Goal: Information Seeking & Learning: Learn about a topic

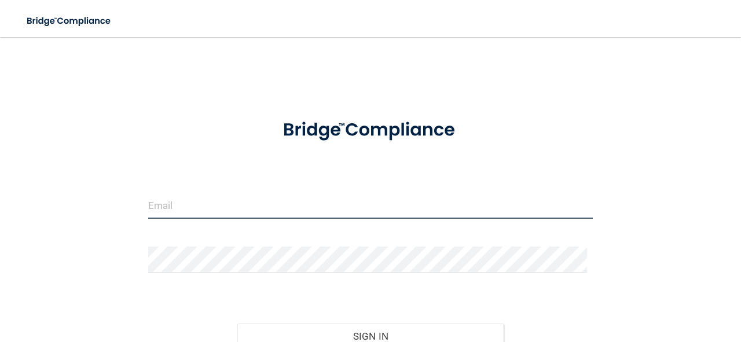
click at [327, 197] on input "email" at bounding box center [370, 206] width 444 height 26
type input "[EMAIL_ADDRESS][DOMAIN_NAME]"
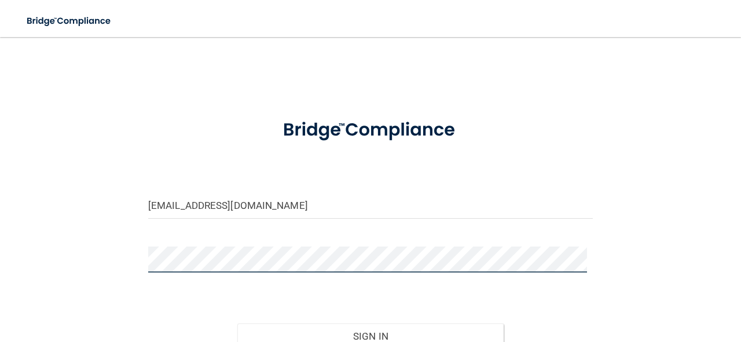
scroll to position [110, 0]
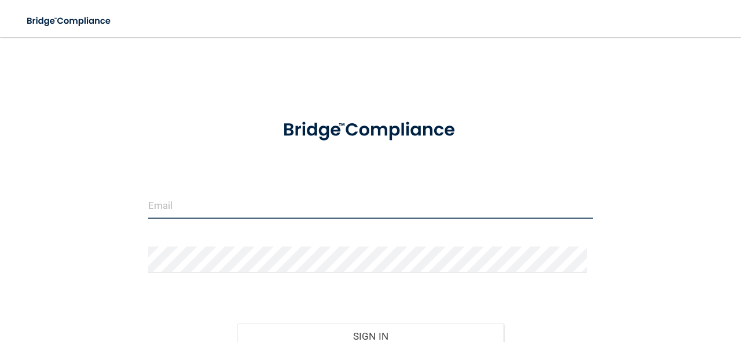
click at [290, 208] on input "email" at bounding box center [370, 206] width 444 height 26
type input "[EMAIL_ADDRESS][DOMAIN_NAME]"
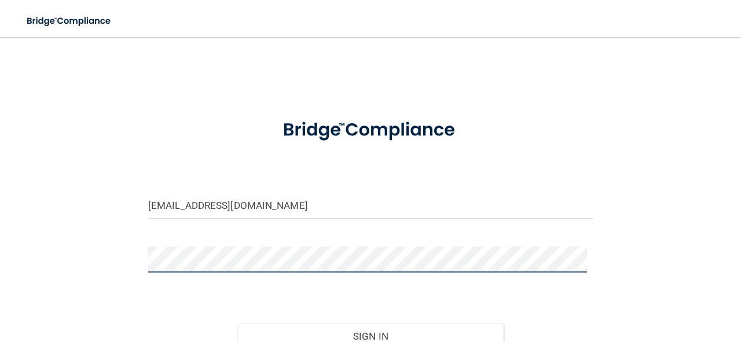
click at [237, 323] on button "Sign In" at bounding box center [370, 335] width 267 height 25
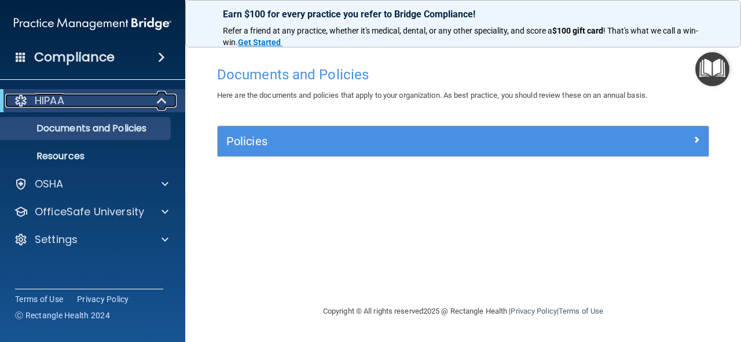
click at [159, 100] on span at bounding box center [163, 101] width 10 height 14
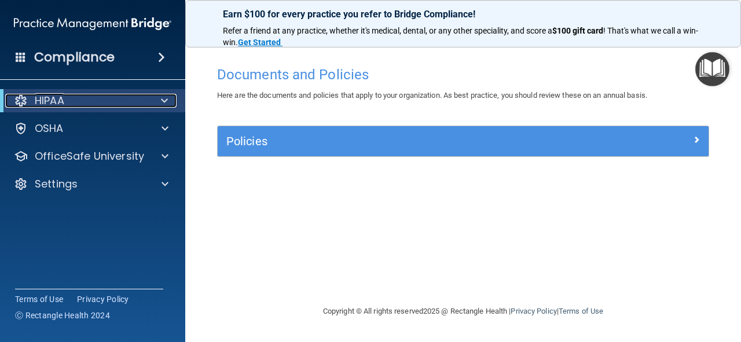
click at [159, 100] on div at bounding box center [162, 101] width 28 height 14
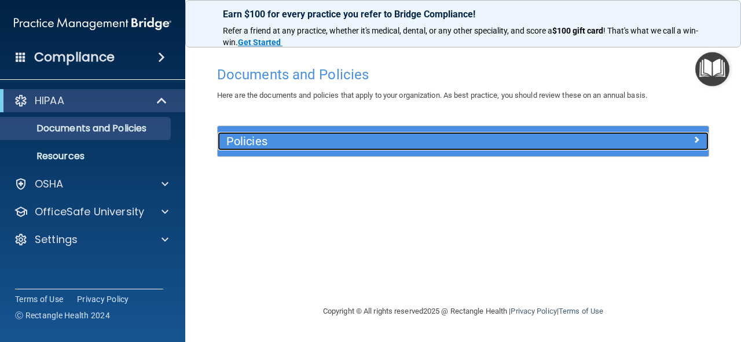
click at [326, 150] on div "Policies" at bounding box center [402, 141] width 368 height 19
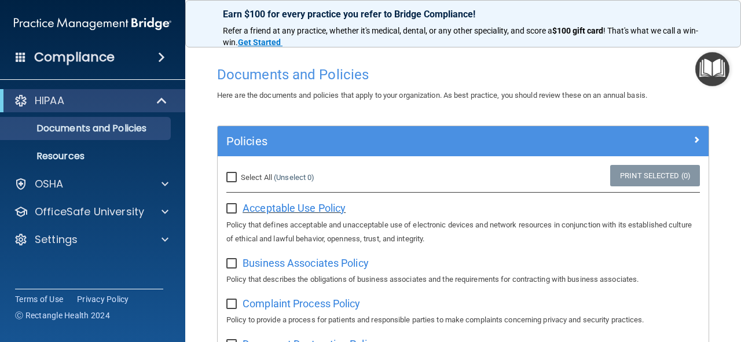
click at [318, 204] on span "Acceptable Use Policy" at bounding box center [293, 208] width 103 height 12
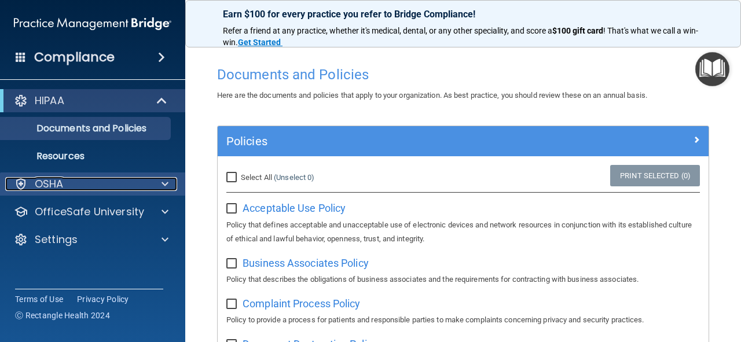
click at [124, 177] on div "OSHA" at bounding box center [76, 184] width 143 height 14
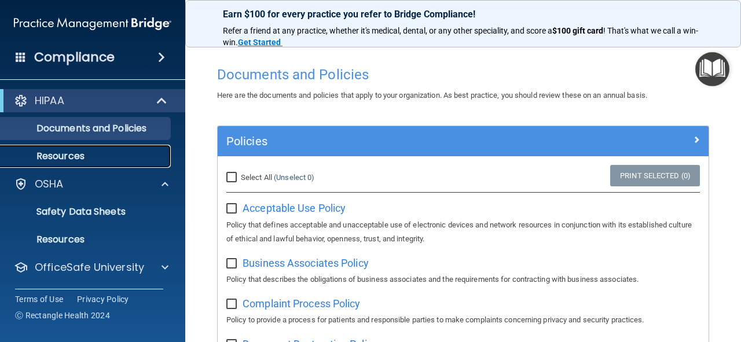
click at [126, 156] on p "Resources" at bounding box center [87, 156] width 158 height 12
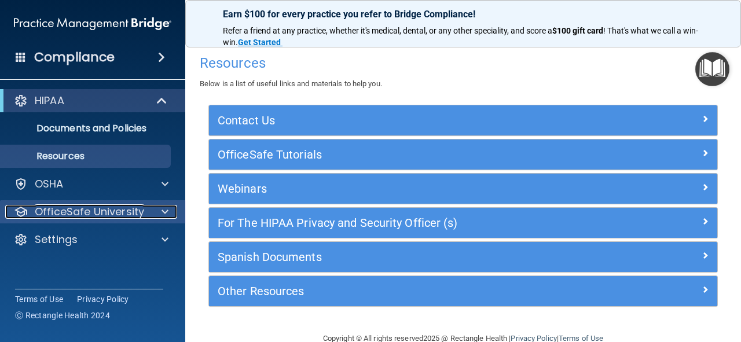
click at [151, 211] on div at bounding box center [163, 212] width 29 height 14
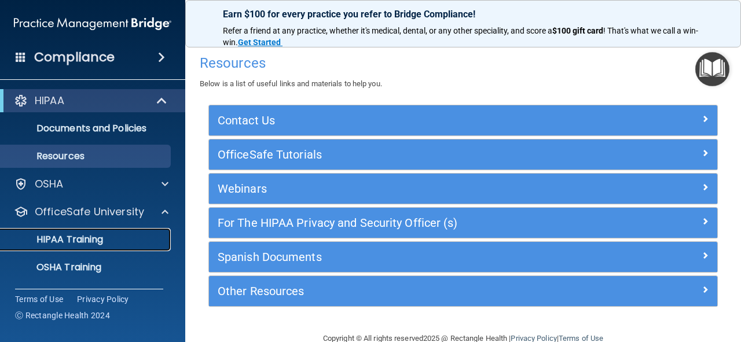
click at [104, 237] on div "HIPAA Training" at bounding box center [87, 240] width 158 height 12
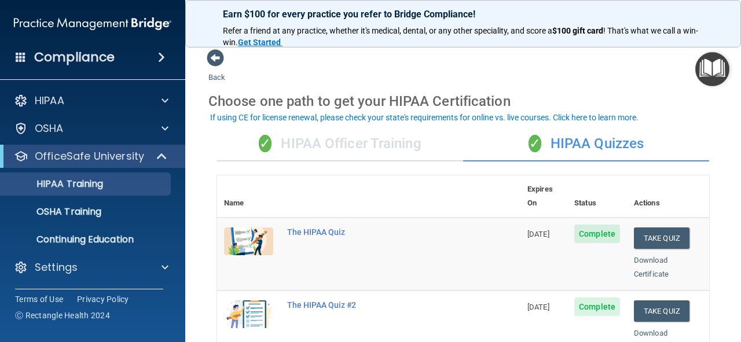
click at [349, 148] on div "✓ HIPAA Officer Training" at bounding box center [340, 144] width 246 height 35
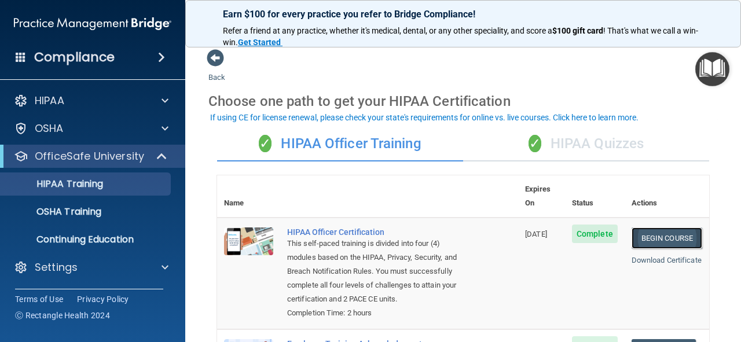
click at [645, 227] on link "Begin Course" at bounding box center [666, 237] width 71 height 21
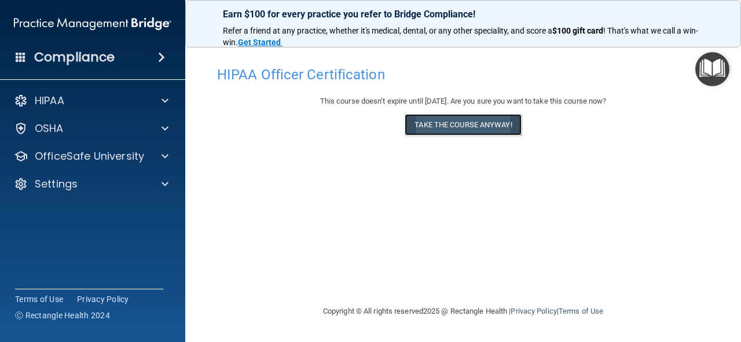
click at [417, 129] on button "Take the course anyway!" at bounding box center [462, 124] width 116 height 21
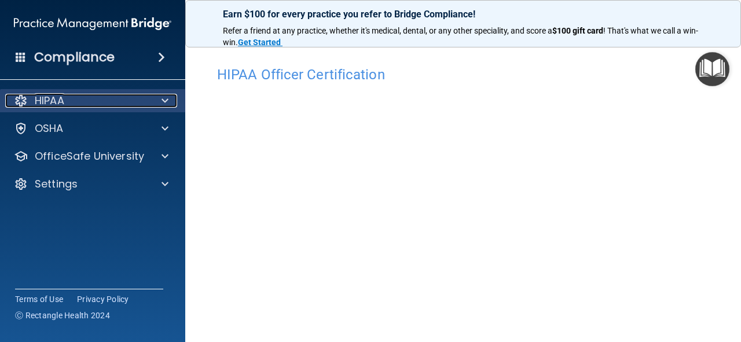
click at [167, 107] on span at bounding box center [164, 101] width 7 height 14
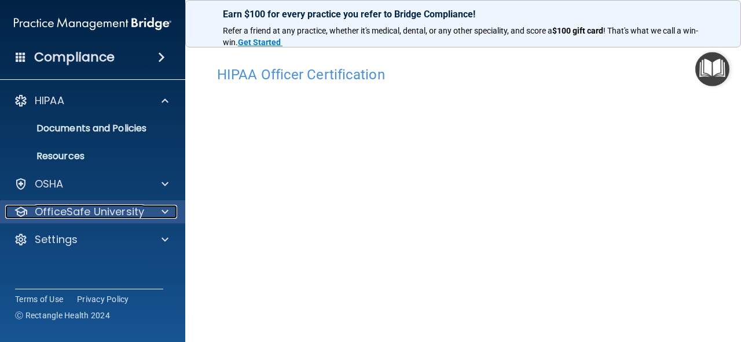
click at [154, 212] on div at bounding box center [163, 212] width 29 height 14
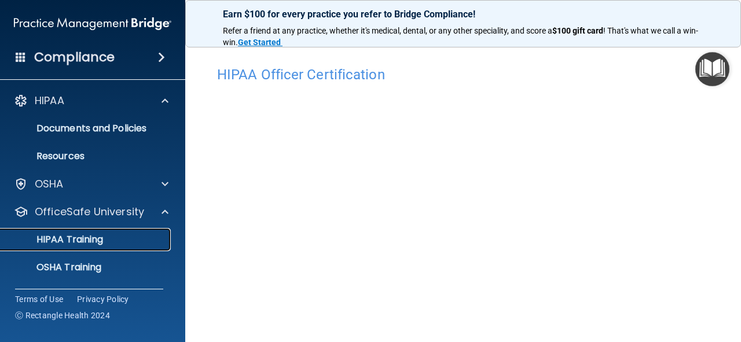
click at [113, 239] on div "HIPAA Training" at bounding box center [87, 240] width 158 height 12
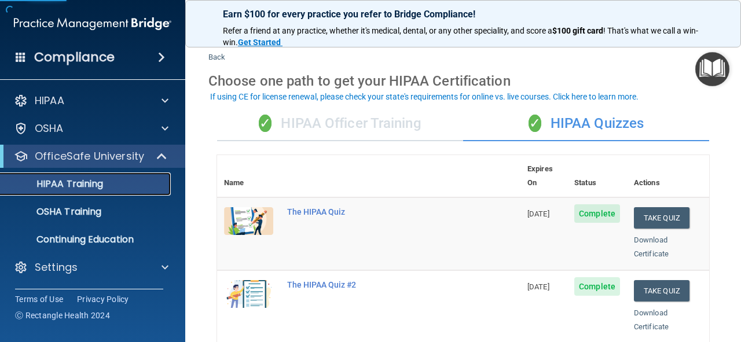
scroll to position [21, 0]
click at [140, 214] on div "OSHA Training" at bounding box center [87, 212] width 158 height 12
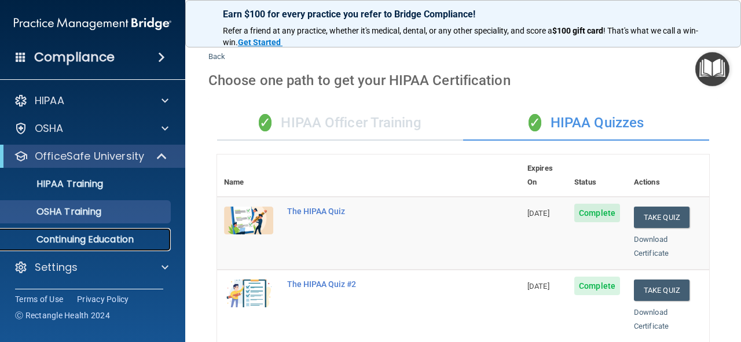
click at [82, 236] on p "Continuing Education" at bounding box center [87, 240] width 158 height 12
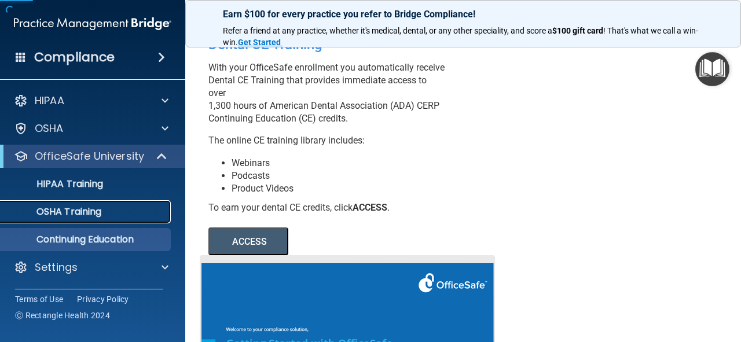
click at [95, 209] on p "OSHA Training" at bounding box center [55, 212] width 94 height 12
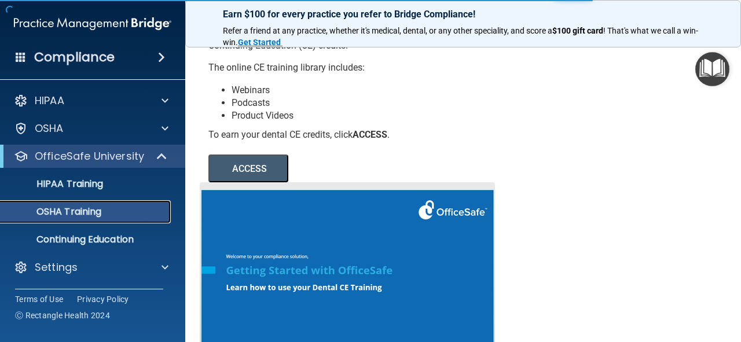
scroll to position [94, 0]
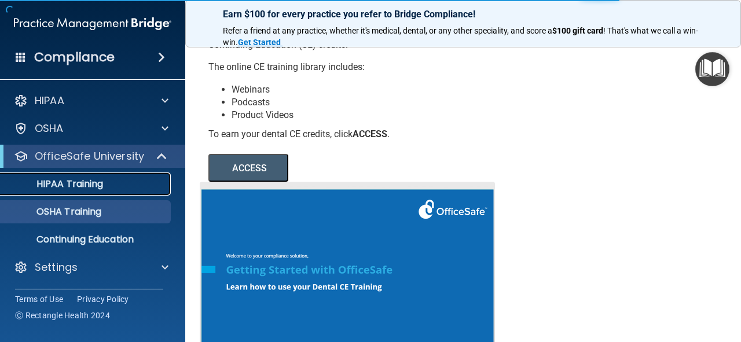
click at [118, 188] on div "HIPAA Training" at bounding box center [87, 184] width 158 height 12
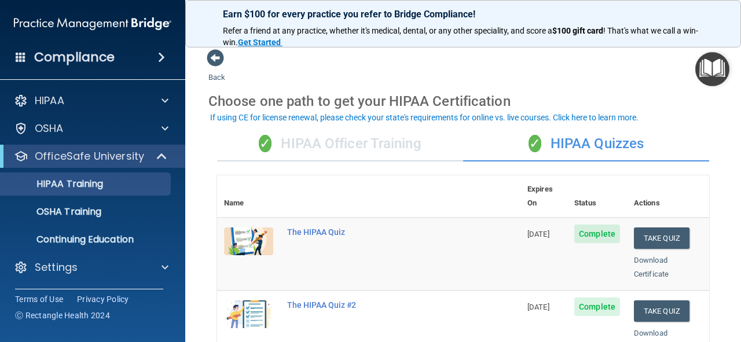
click at [361, 152] on div "✓ HIPAA Officer Training" at bounding box center [340, 144] width 246 height 35
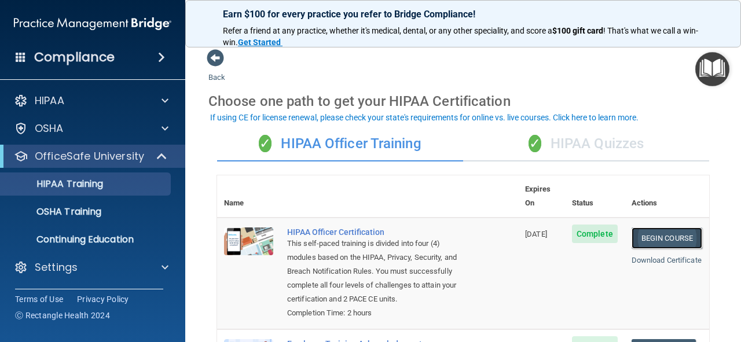
click at [636, 227] on link "Begin Course" at bounding box center [666, 237] width 71 height 21
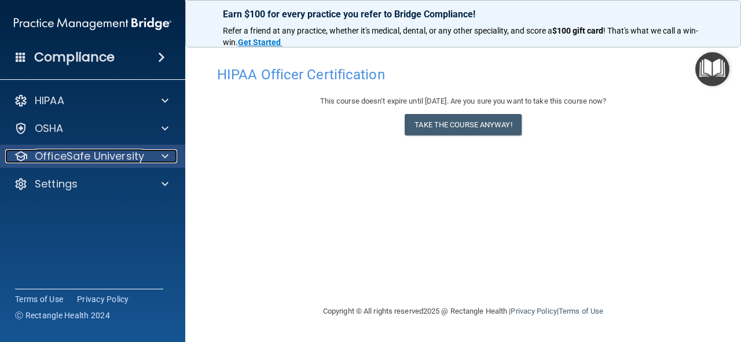
click at [162, 154] on span at bounding box center [164, 156] width 7 height 14
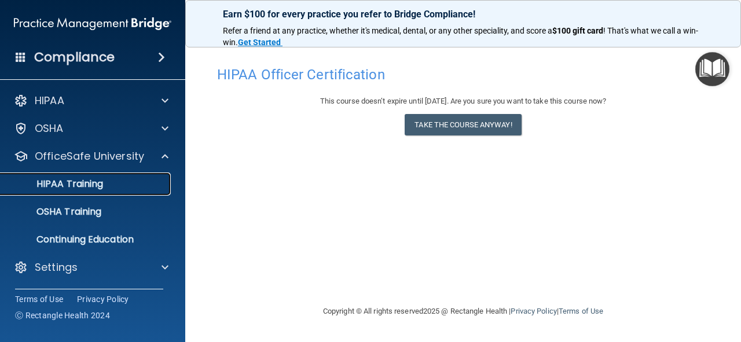
click at [116, 189] on div "HIPAA Training" at bounding box center [87, 184] width 158 height 12
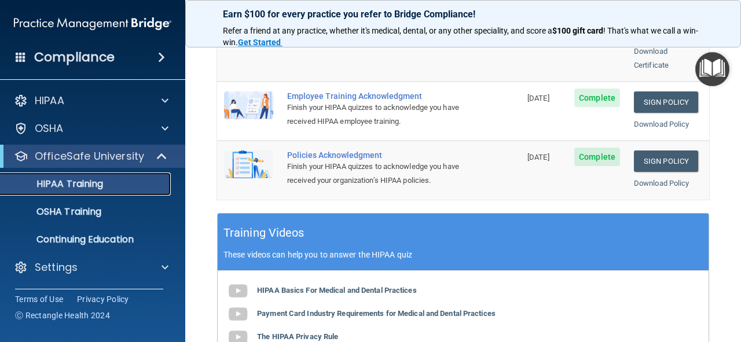
scroll to position [533, 0]
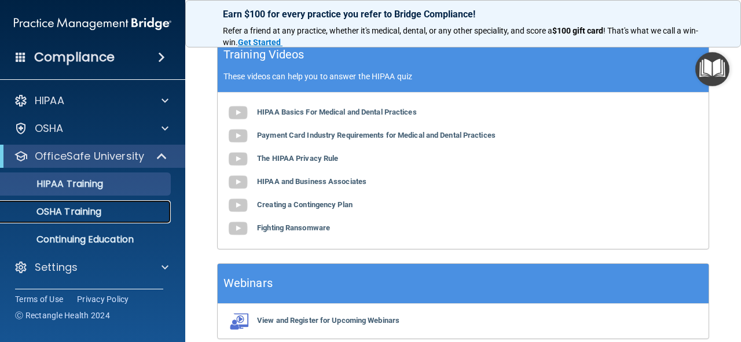
click at [121, 217] on div "OSHA Training" at bounding box center [87, 212] width 158 height 12
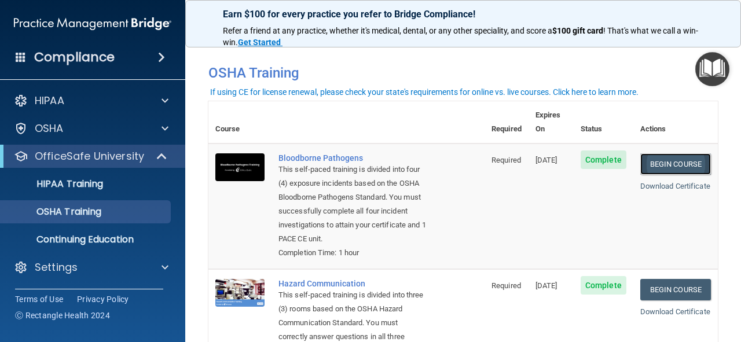
click at [689, 157] on link "Begin Course" at bounding box center [675, 163] width 71 height 21
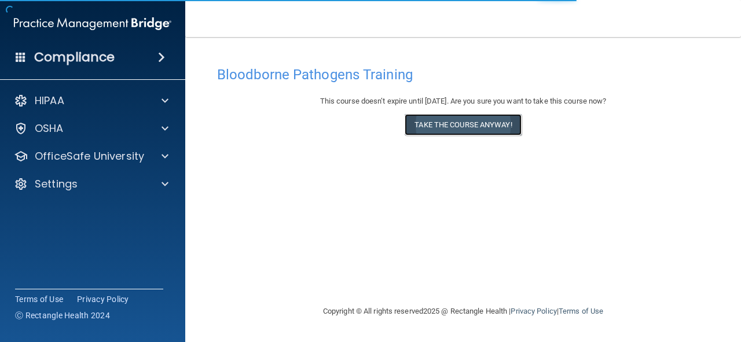
click at [513, 124] on button "Take the course anyway!" at bounding box center [462, 124] width 116 height 21
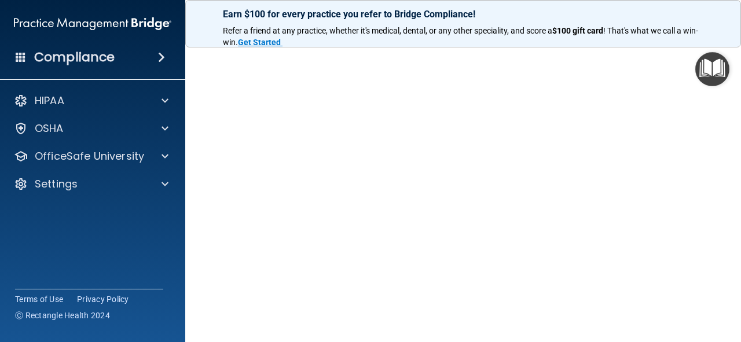
scroll to position [53, 0]
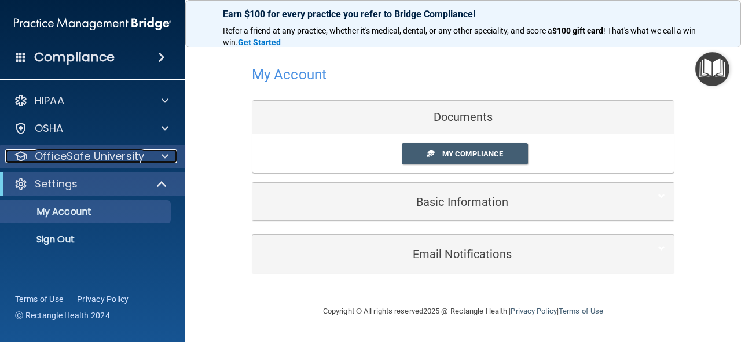
click at [155, 152] on div at bounding box center [163, 156] width 29 height 14
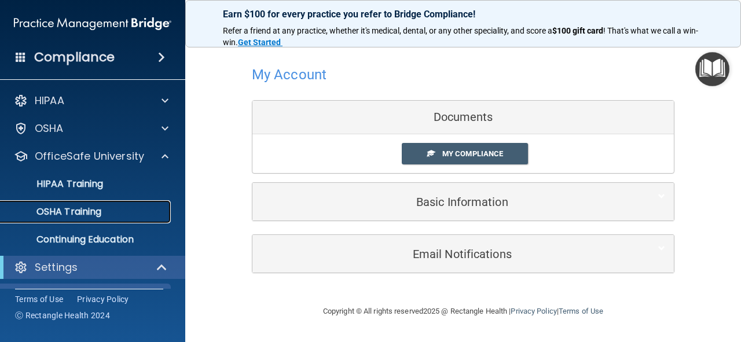
click at [123, 214] on div "OSHA Training" at bounding box center [87, 212] width 158 height 12
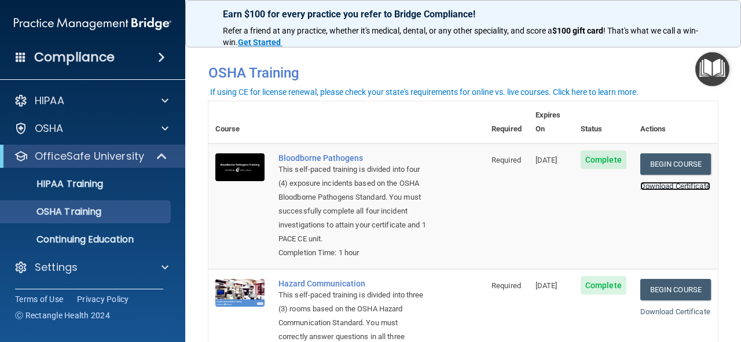
click at [640, 182] on link "Download Certificate" at bounding box center [675, 186] width 70 height 9
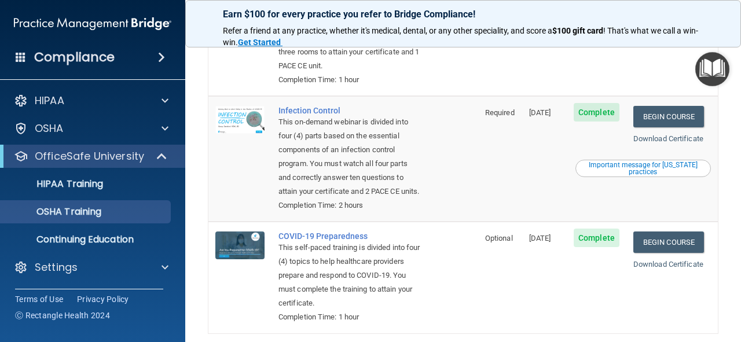
scroll to position [130, 0]
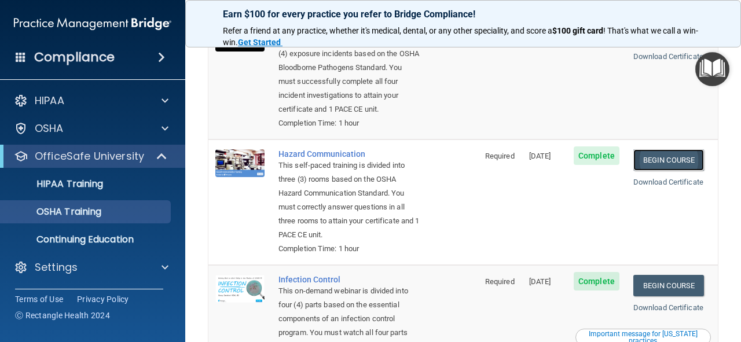
click at [673, 164] on link "Begin Course" at bounding box center [668, 159] width 71 height 21
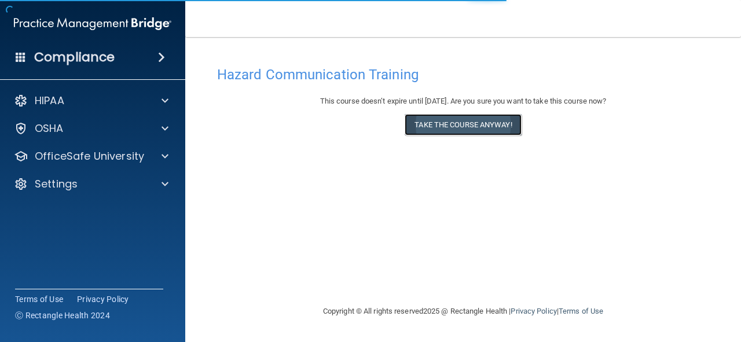
click at [499, 132] on button "Take the course anyway!" at bounding box center [462, 124] width 116 height 21
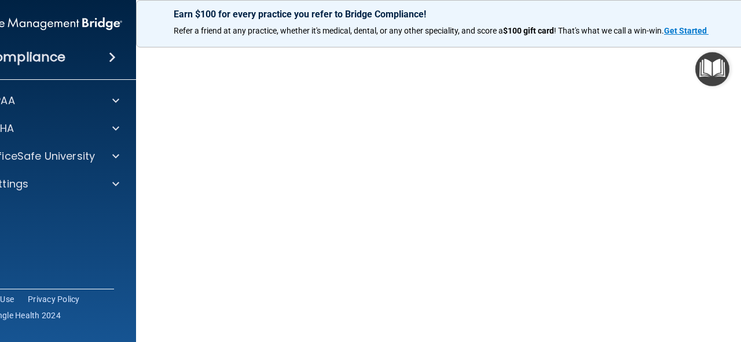
scroll to position [73, 0]
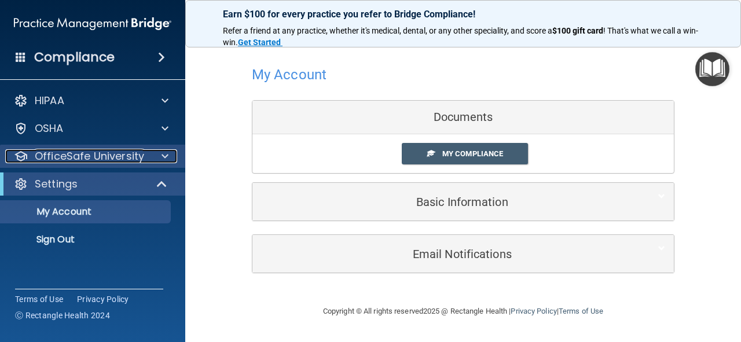
click at [149, 159] on div at bounding box center [163, 156] width 29 height 14
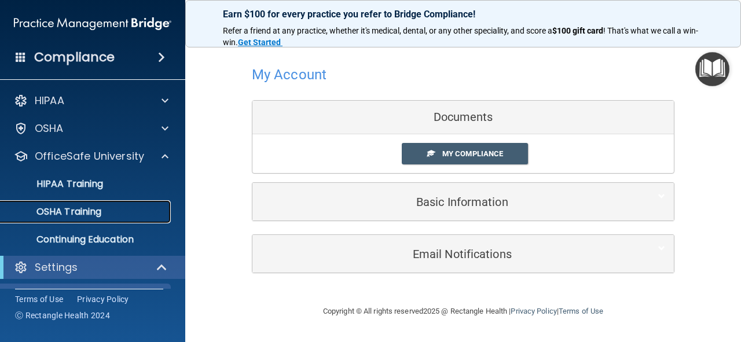
click at [133, 216] on div "OSHA Training" at bounding box center [87, 212] width 158 height 12
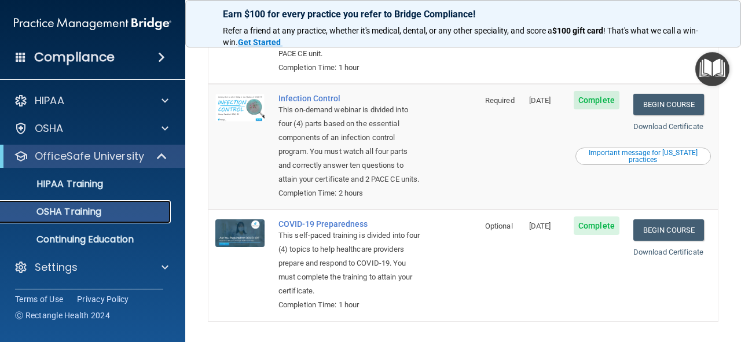
scroll to position [313, 0]
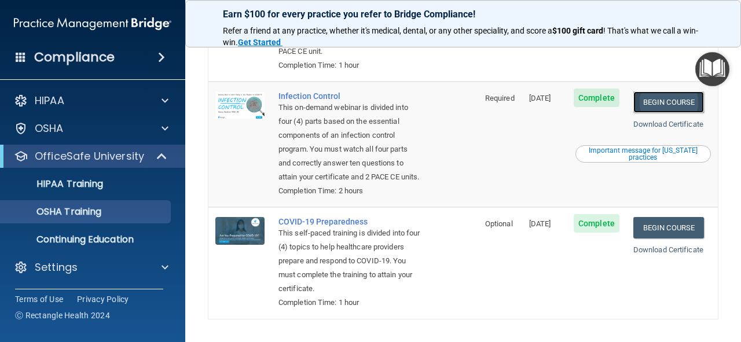
click at [671, 101] on link "Begin Course" at bounding box center [668, 101] width 71 height 21
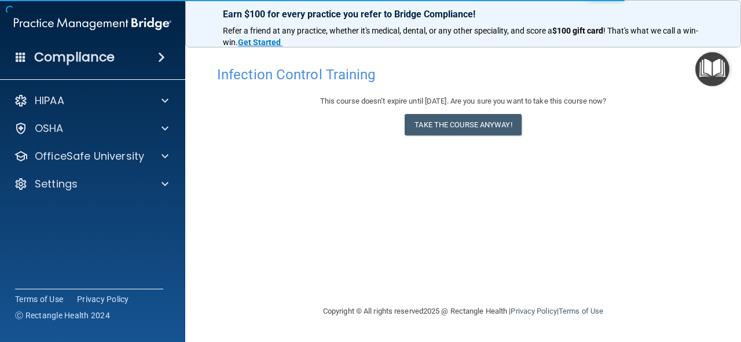
click at [487, 146] on div "Infection Control Training This course doesn’t expire until [DATE]. Are you sur…" at bounding box center [462, 182] width 509 height 244
click at [484, 131] on button "Take the course anyway!" at bounding box center [462, 124] width 116 height 21
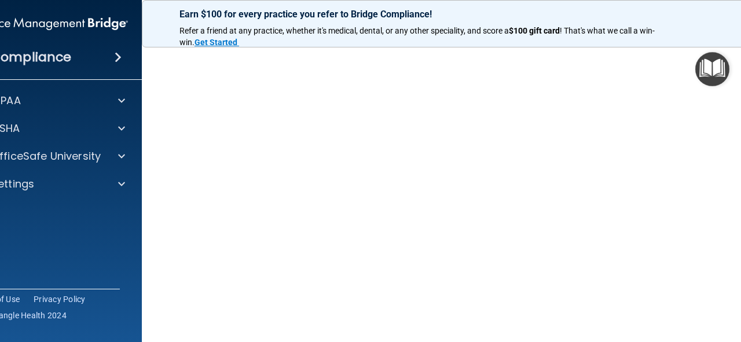
scroll to position [80, 0]
